Goal: Task Accomplishment & Management: Complete application form

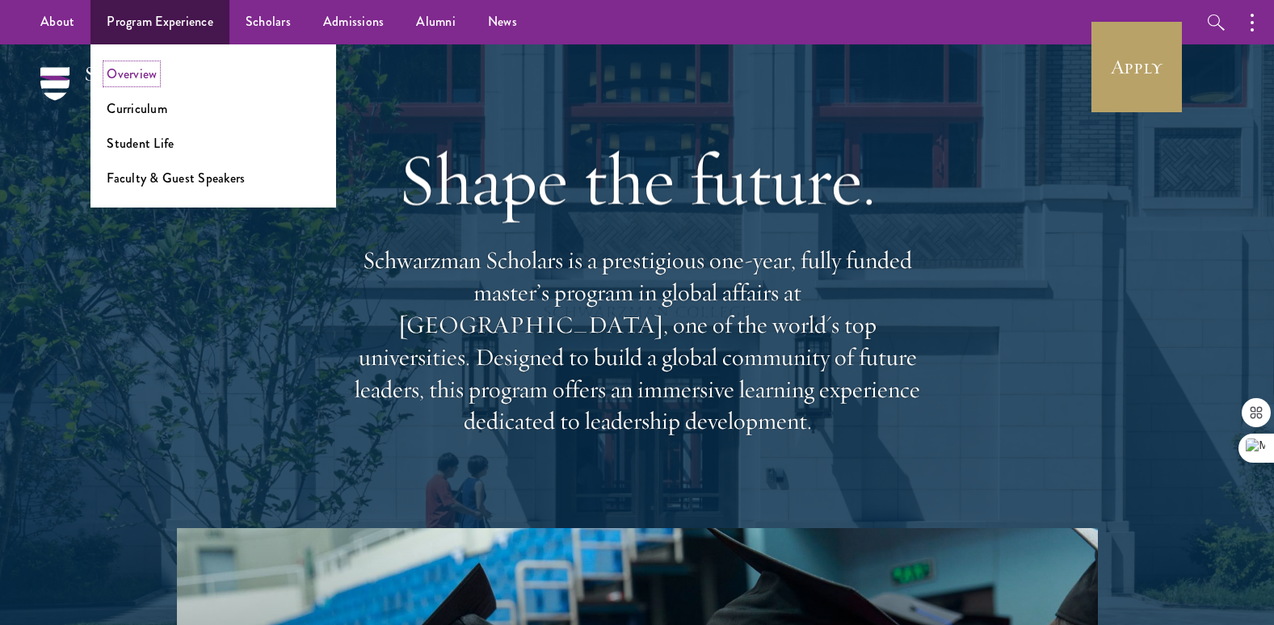
click at [143, 77] on link "Overview" at bounding box center [132, 74] width 50 height 19
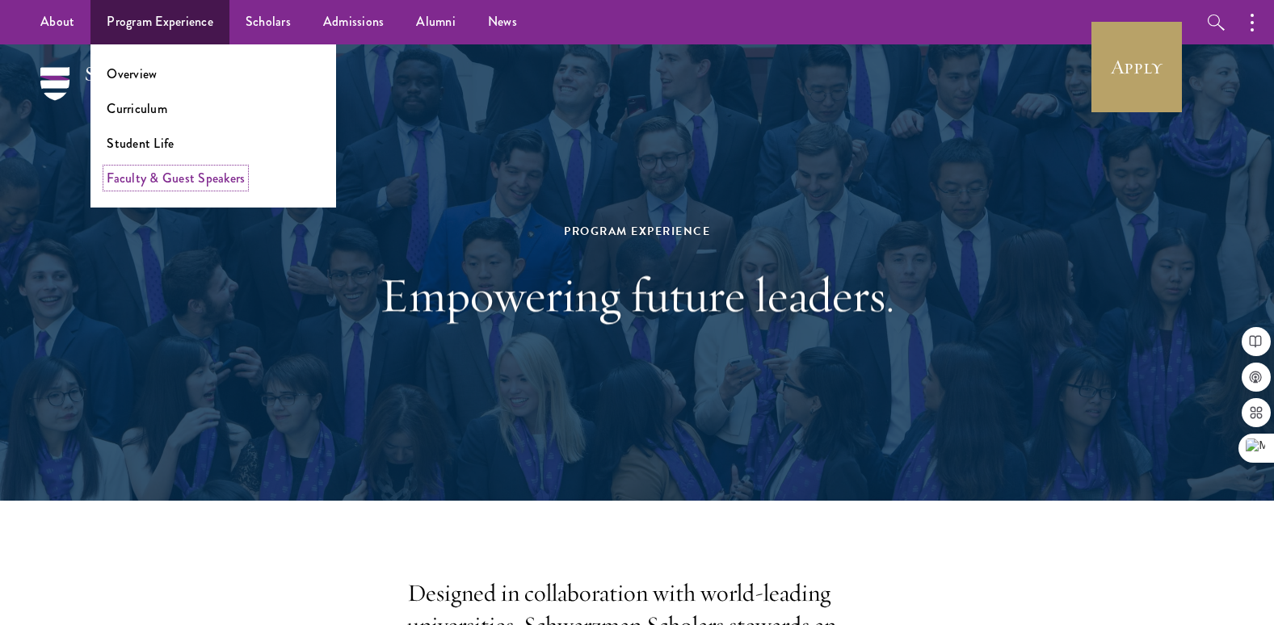
click at [151, 171] on link "Faculty & Guest Speakers" at bounding box center [176, 178] width 138 height 19
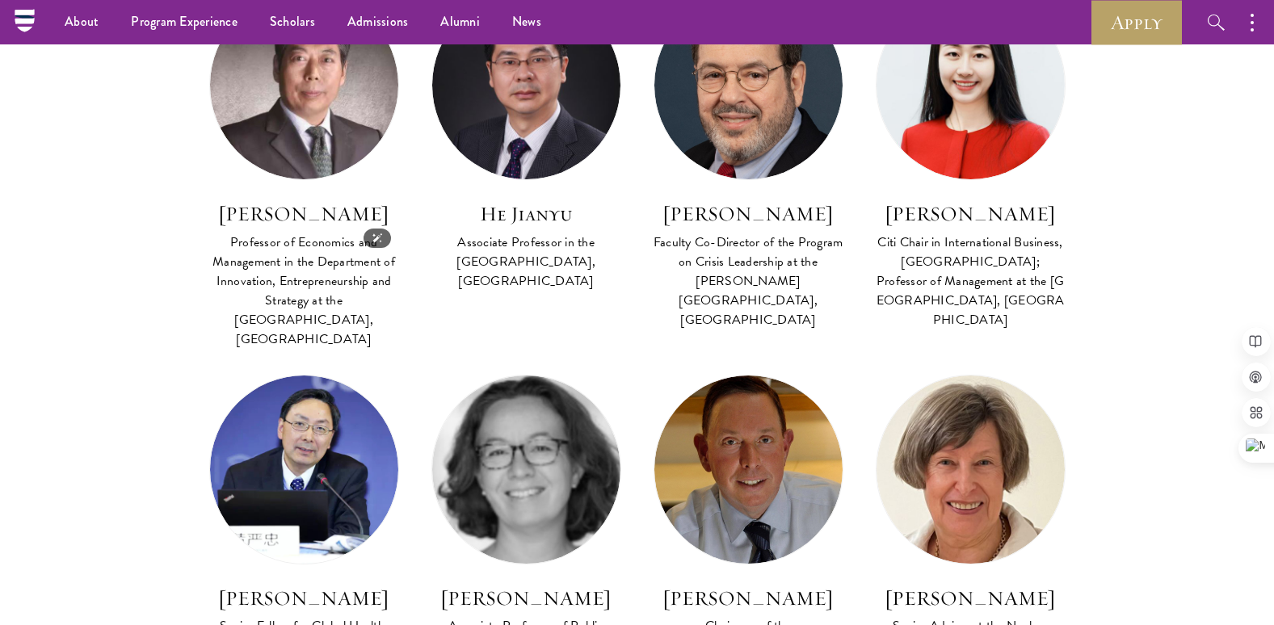
scroll to position [1697, 0]
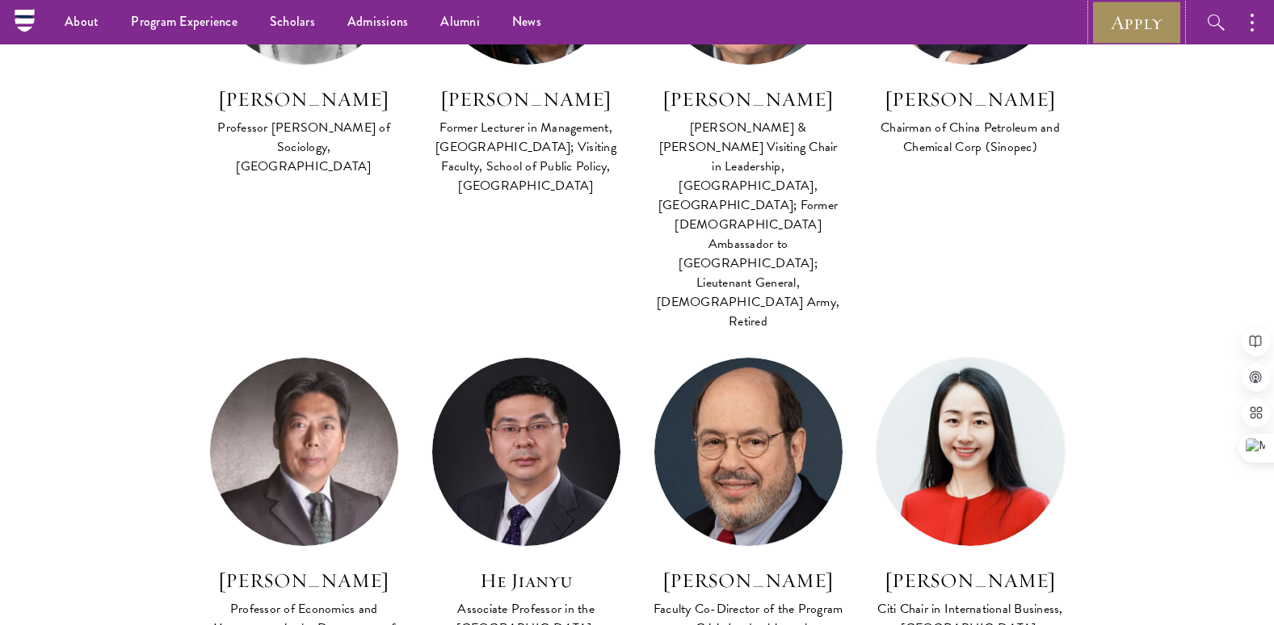
click at [1132, 22] on link "Apply" at bounding box center [1137, 22] width 90 height 44
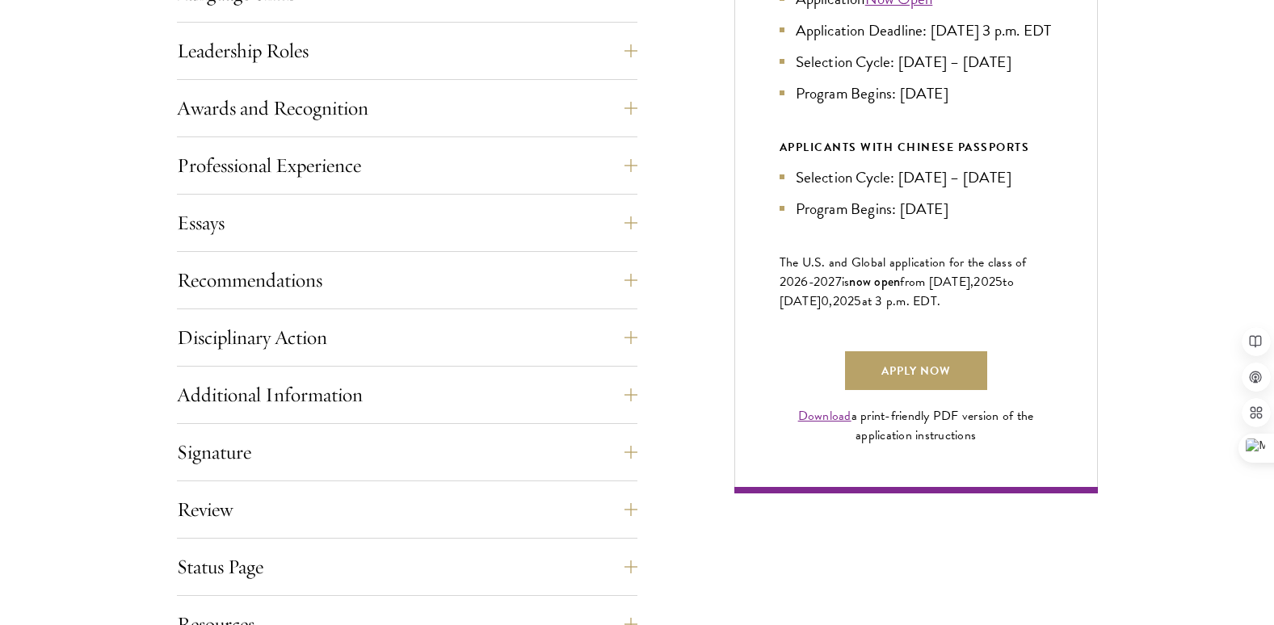
scroll to position [1050, 0]
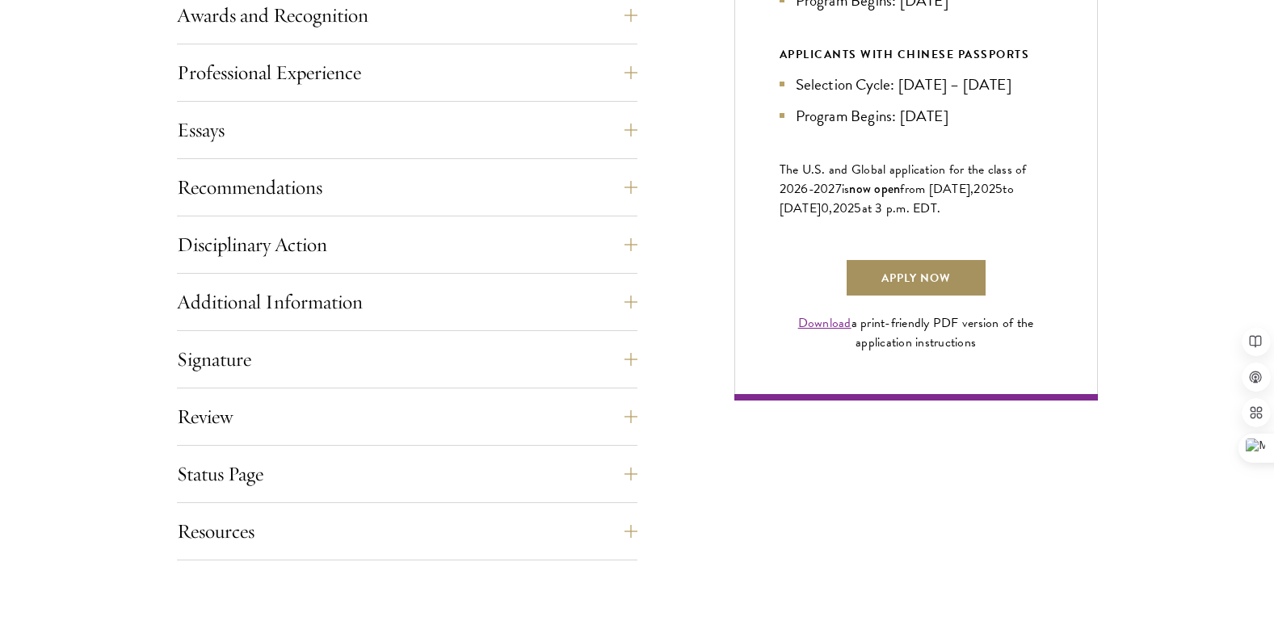
click at [949, 297] on link "Apply Now" at bounding box center [916, 278] width 142 height 39
